Goal: Information Seeking & Learning: Check status

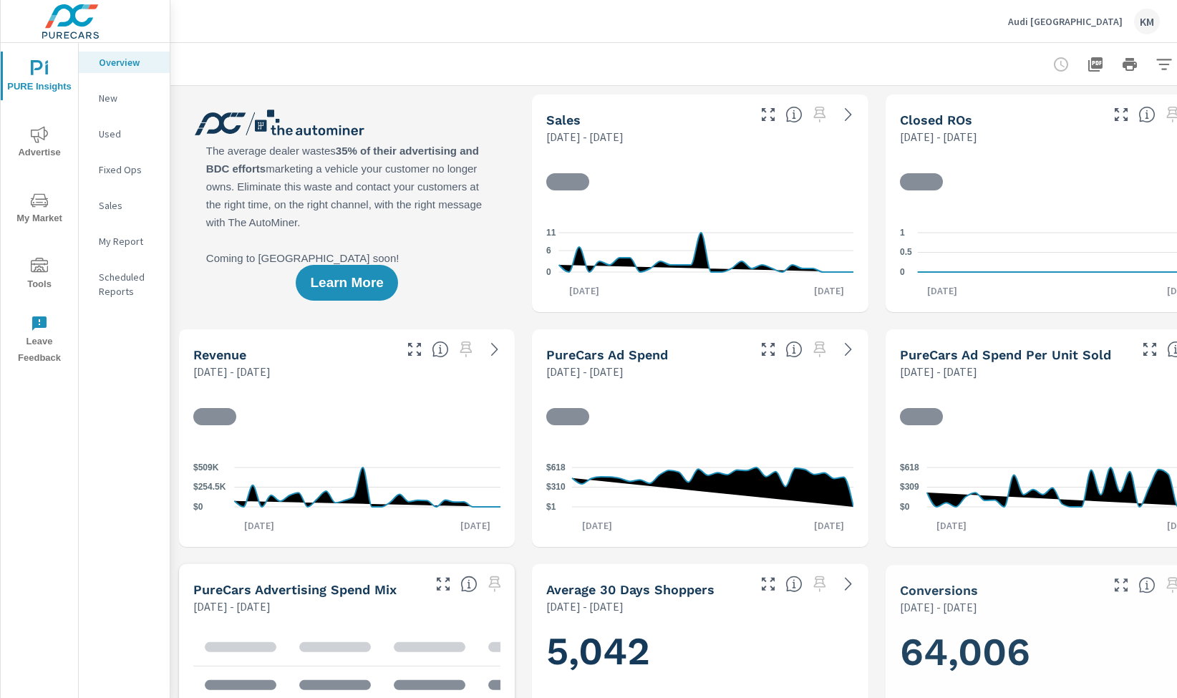
scroll to position [1, 0]
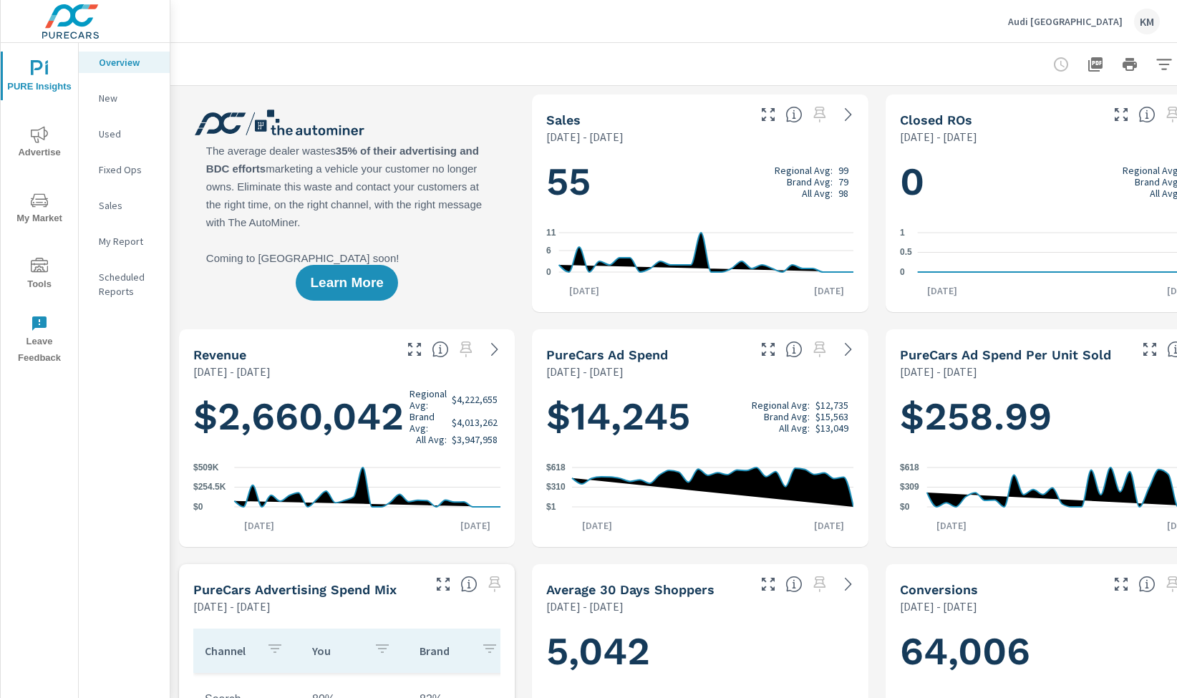
click at [368, 347] on div "Revenue" at bounding box center [292, 355] width 198 height 16
click at [621, 112] on div "Sales" at bounding box center [645, 120] width 198 height 16
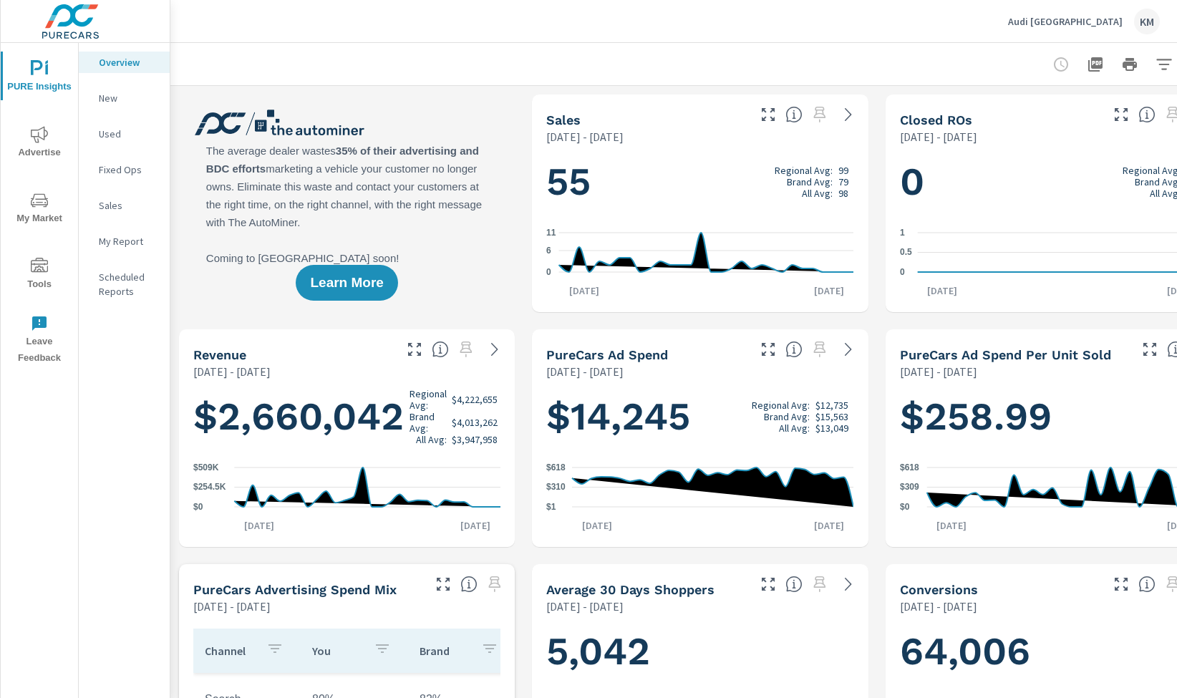
click at [850, 114] on icon at bounding box center [848, 114] width 6 height 13
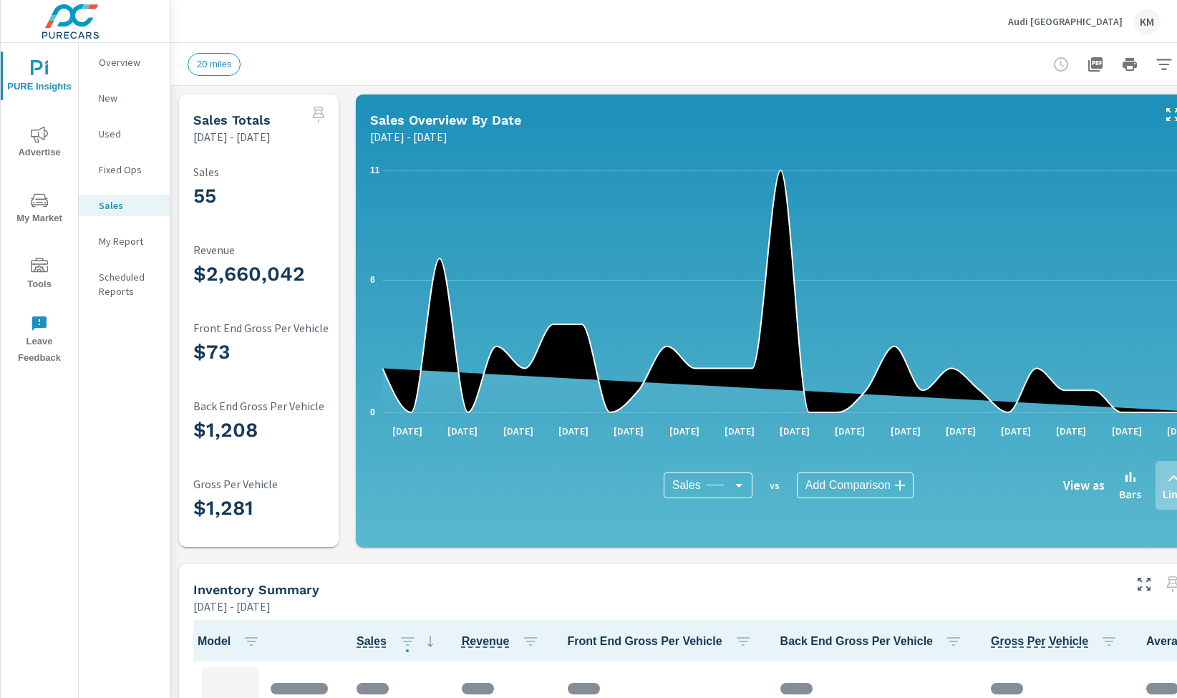
click at [279, 107] on div "Sales Totals [DATE] - [DATE]" at bounding box center [240, 120] width 122 height 51
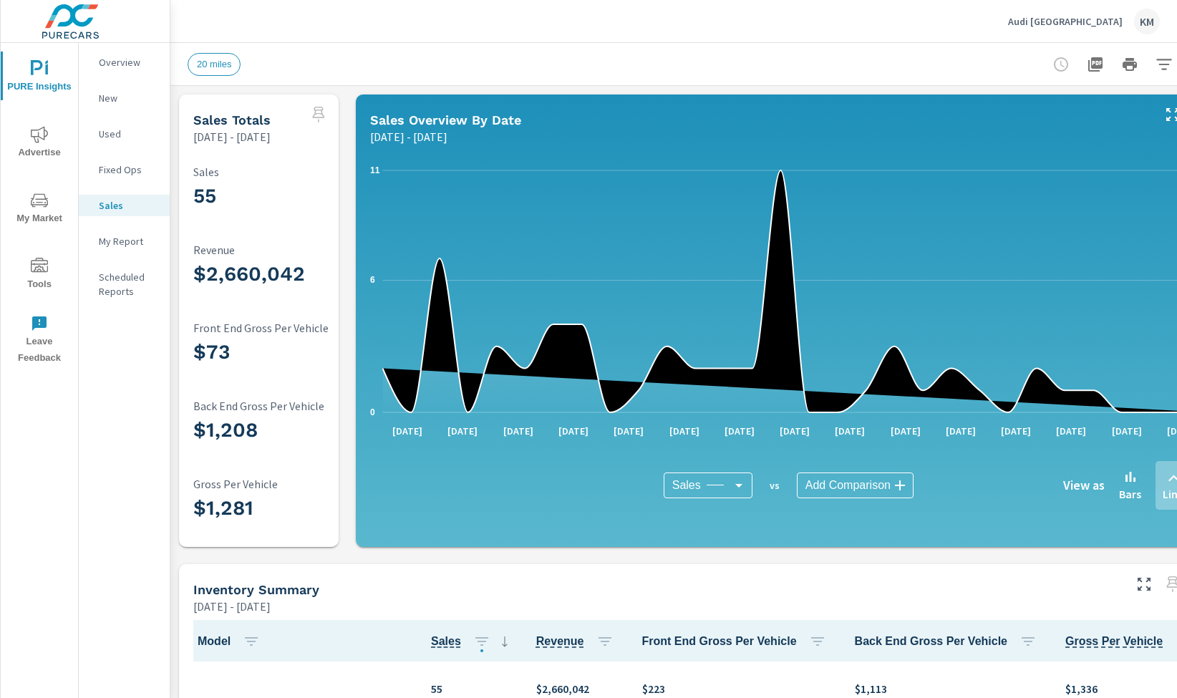
scroll to position [1, 0]
click at [718, 214] on icon "0 6 11" at bounding box center [788, 291] width 837 height 265
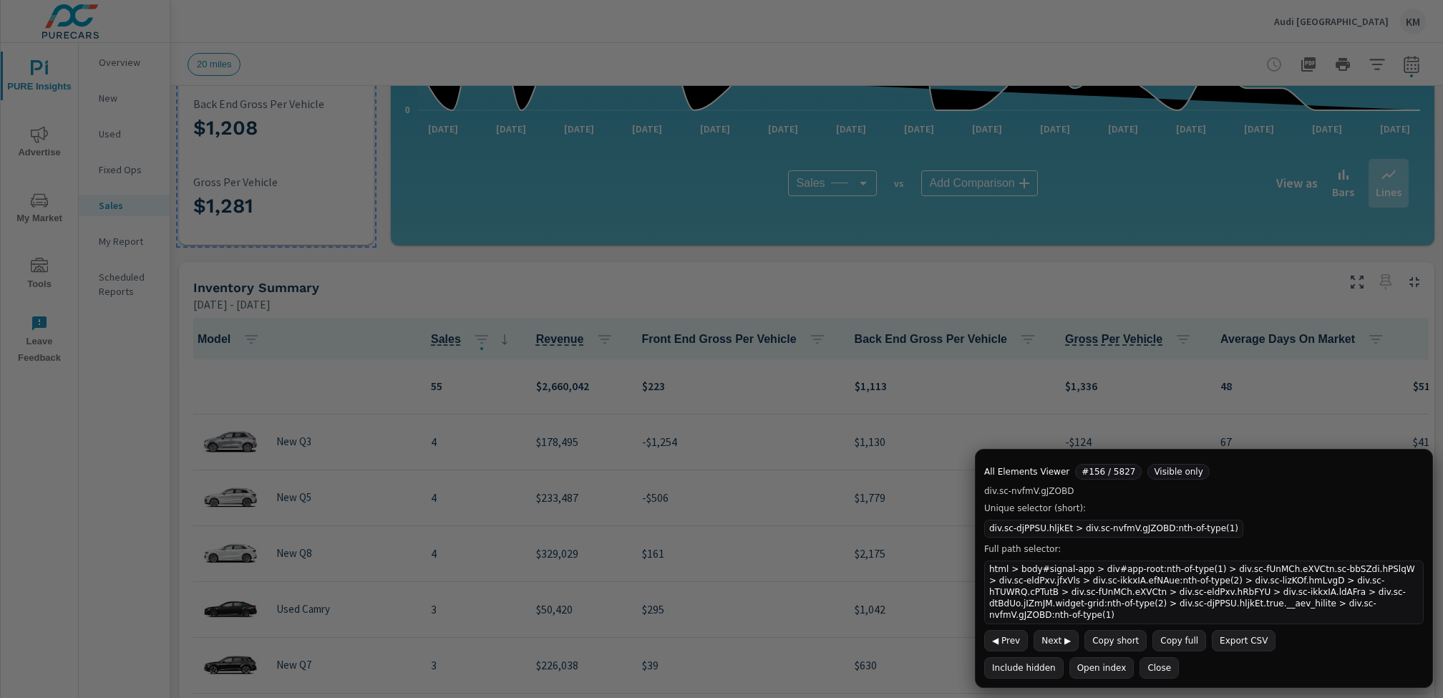
scroll to position [0, 0]
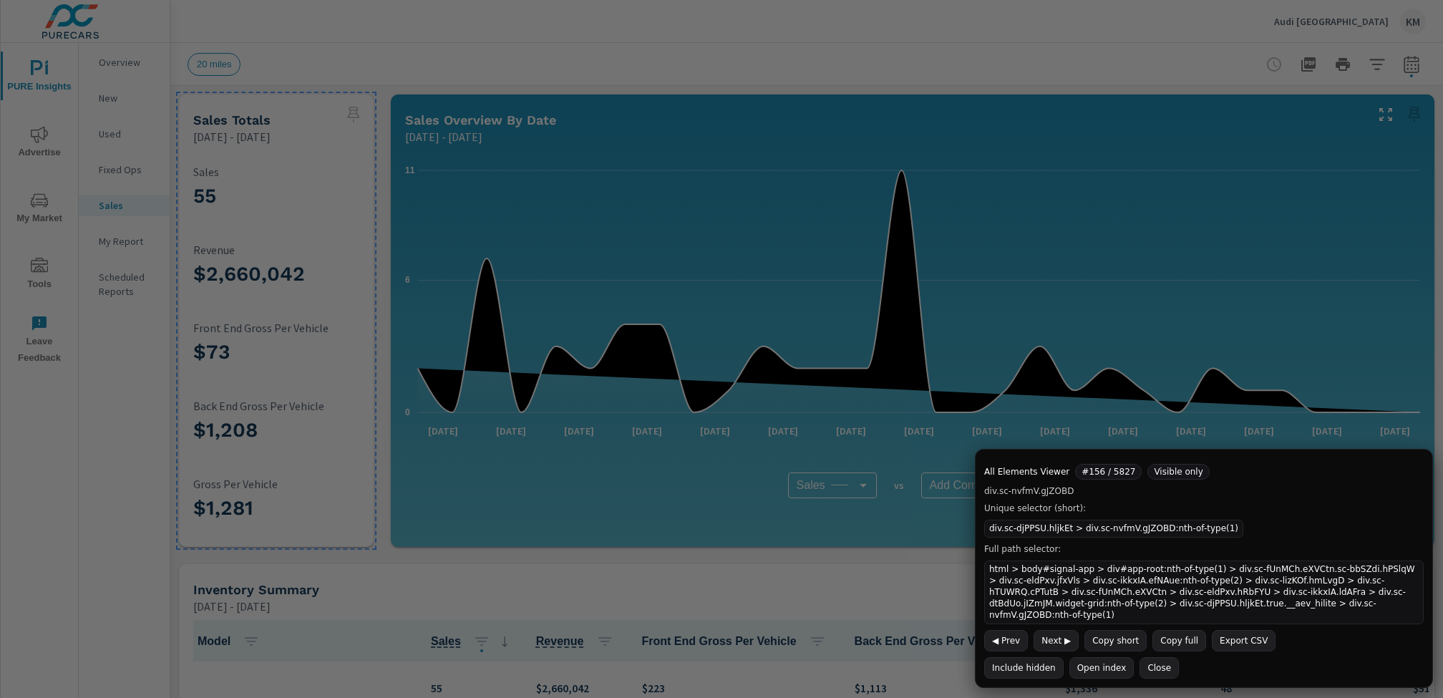
click at [1118, 638] on button "Copy short" at bounding box center [1116, 640] width 62 height 21
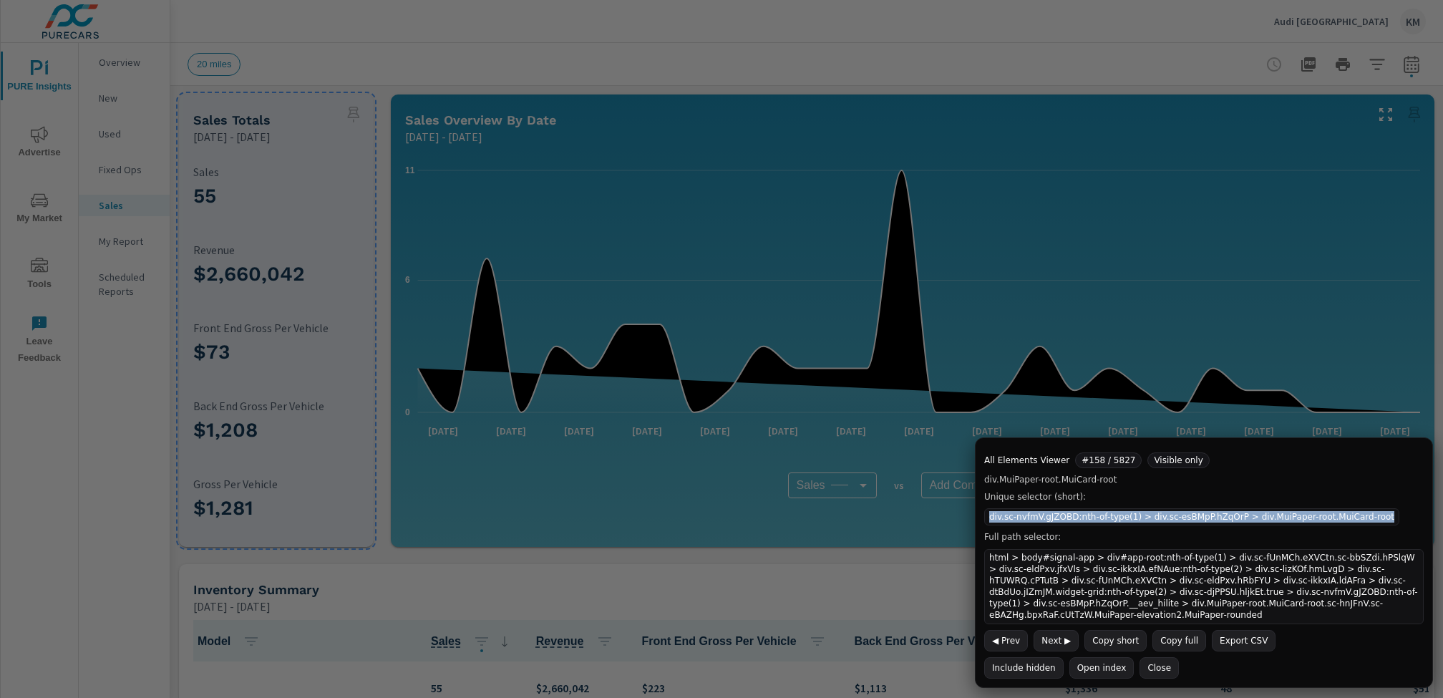
click at [1176, 523] on code "div.sc-nvfmV.gJZOBD:nth-of-type(1) > div.sc-esBMpP.hZqOrP > div.MuiPaper-root.M…" at bounding box center [1192, 516] width 415 height 17
click at [1109, 634] on button "Copy short" at bounding box center [1116, 640] width 62 height 21
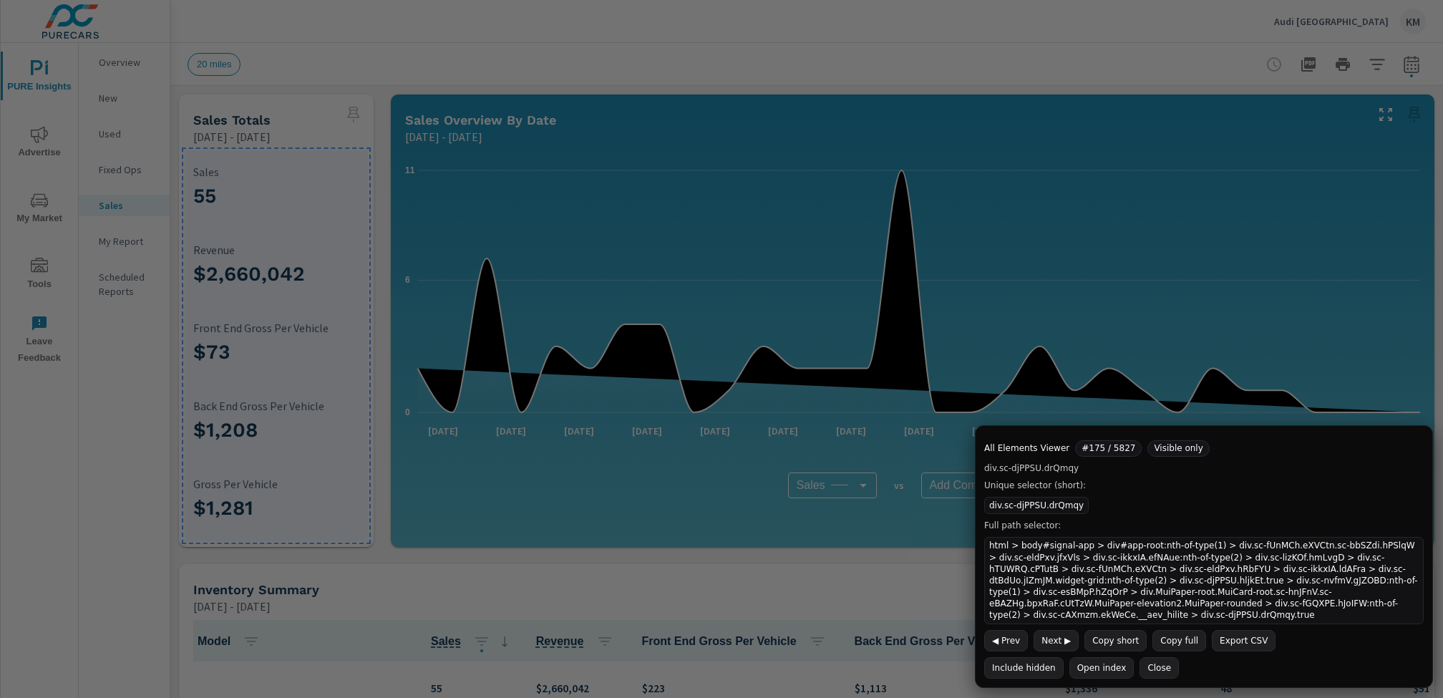
click at [1166, 453] on span "Visible only" at bounding box center [1179, 448] width 62 height 16
click at [1116, 453] on span "#175 / 5827" at bounding box center [1108, 448] width 67 height 16
click at [1163, 453] on span "Visible only" at bounding box center [1179, 448] width 62 height 16
click at [1150, 478] on div "All Elements Viewer #175 / 5827 Visible only div.sc-djPPSU.drQmqy Unique select…" at bounding box center [1204, 556] width 458 height 263
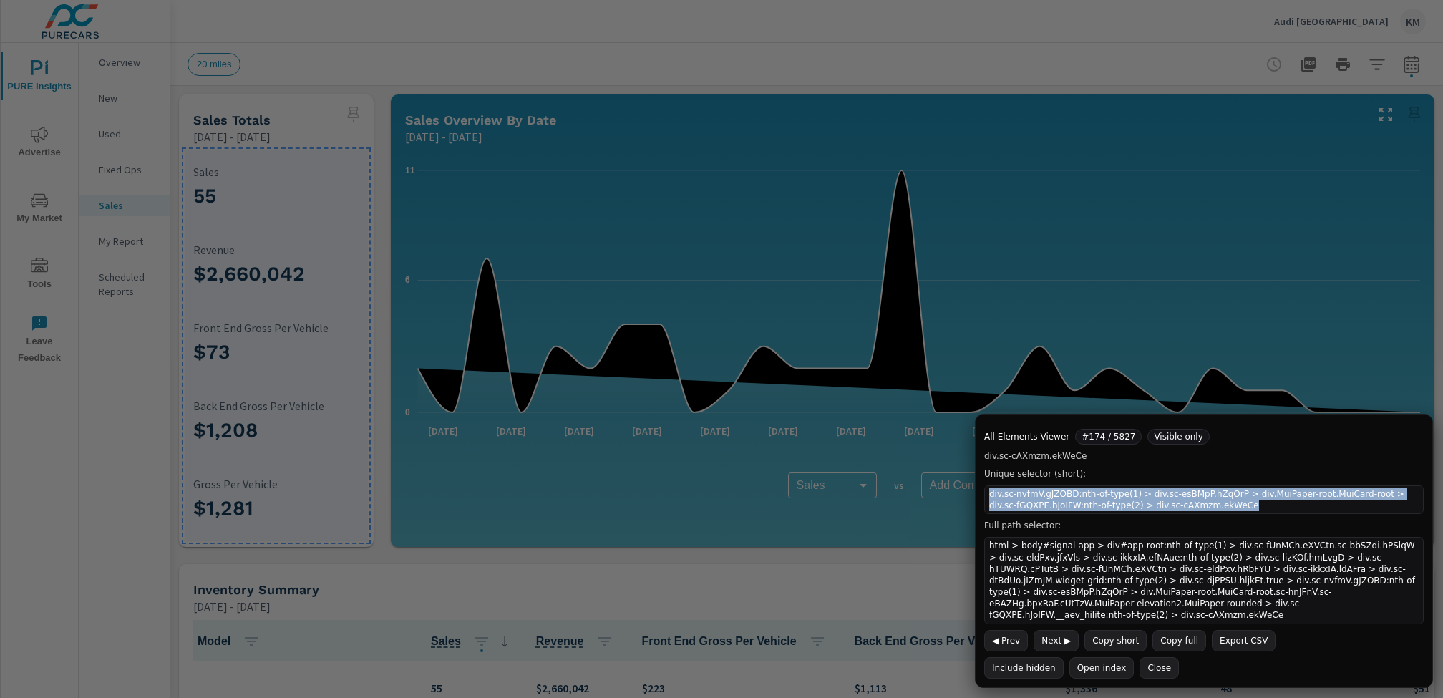
click at [1125, 500] on code "div.sc-nvfmV.gJZOBD:nth-of-type(1) > div.sc-esBMpP.hZqOrP > div.MuiPaper-root.M…" at bounding box center [1205, 499] width 440 height 29
copy code "div.sc-nvfmV.gJZOBD:nth-of-type(1) > div.sc-esBMpP.hZqOrP > div.MuiPaper-root.M…"
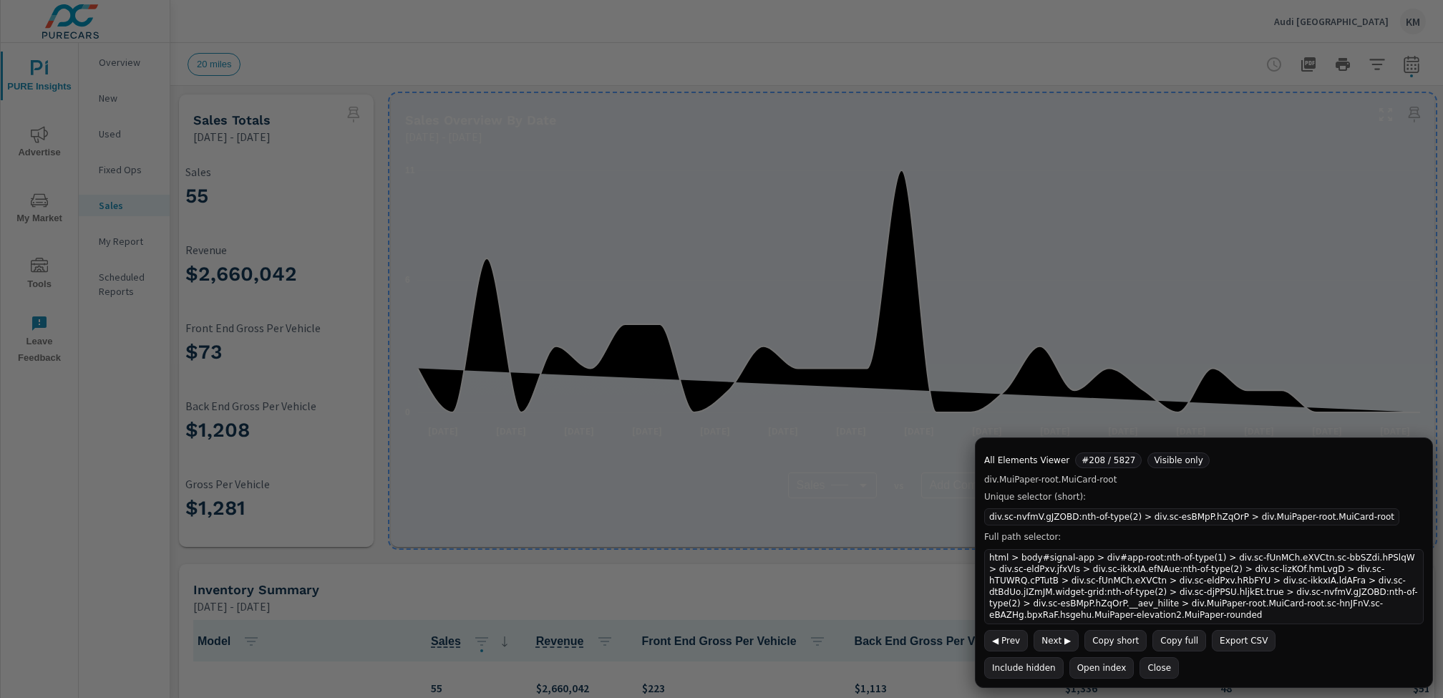
click at [1114, 641] on button "Copy short" at bounding box center [1116, 640] width 62 height 21
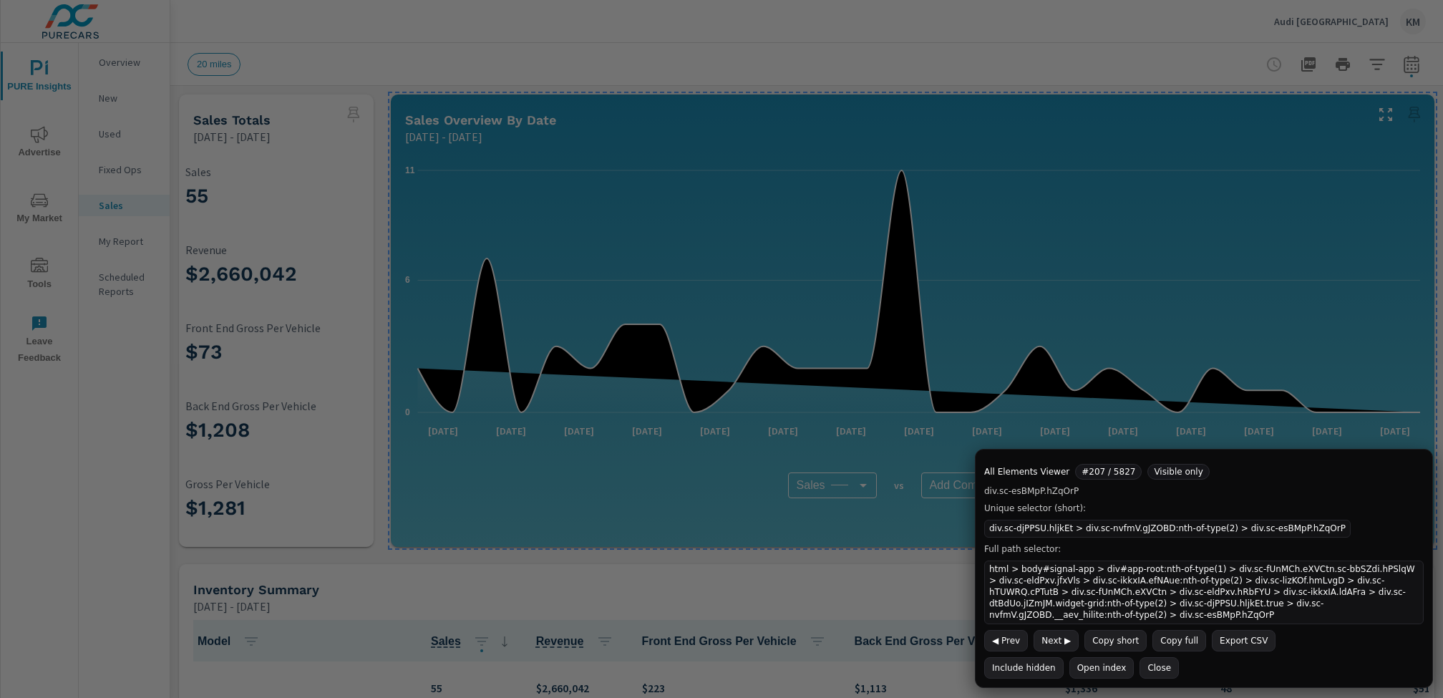
click at [1097, 637] on button "Copy short" at bounding box center [1116, 640] width 62 height 21
